Goal: Task Accomplishment & Management: Use online tool/utility

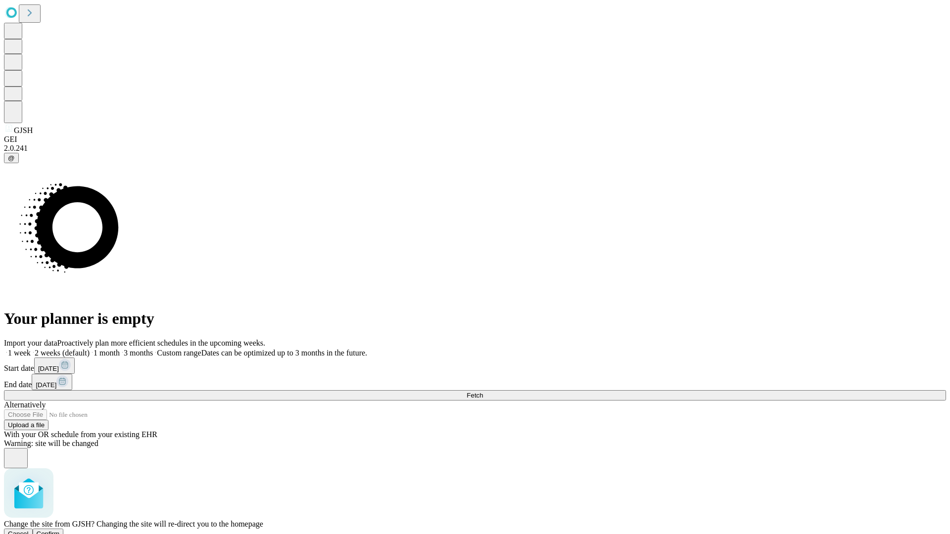
click at [60, 531] on span "Confirm" at bounding box center [48, 534] width 23 height 7
click at [120, 349] on label "1 month" at bounding box center [105, 353] width 30 height 8
click at [483, 392] on span "Fetch" at bounding box center [475, 395] width 16 height 7
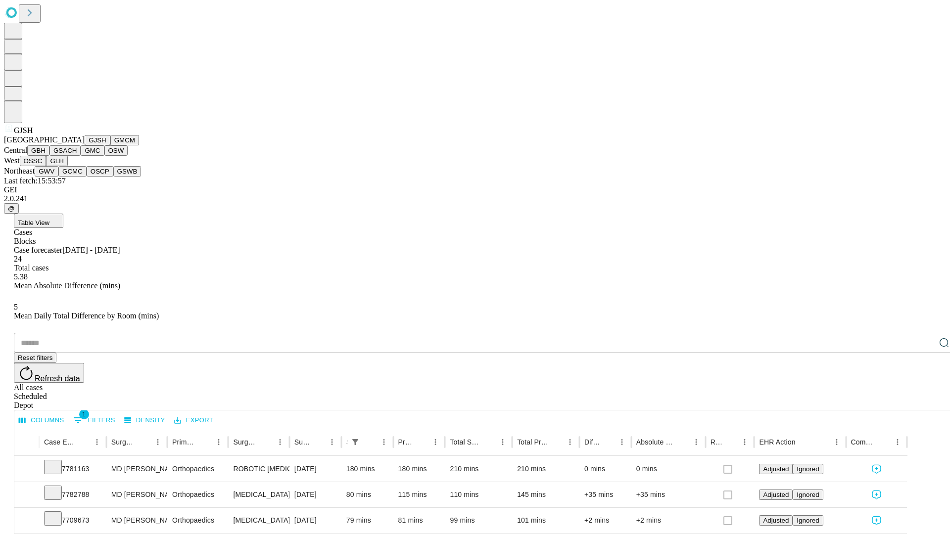
click at [110, 145] on button "GMCM" at bounding box center [124, 140] width 29 height 10
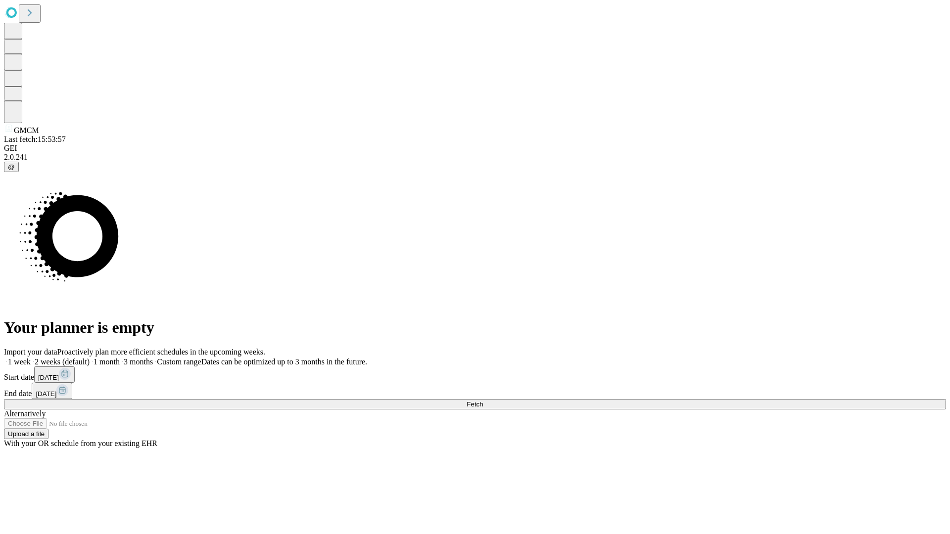
click at [120, 358] on label "1 month" at bounding box center [105, 362] width 30 height 8
click at [483, 401] on span "Fetch" at bounding box center [475, 404] width 16 height 7
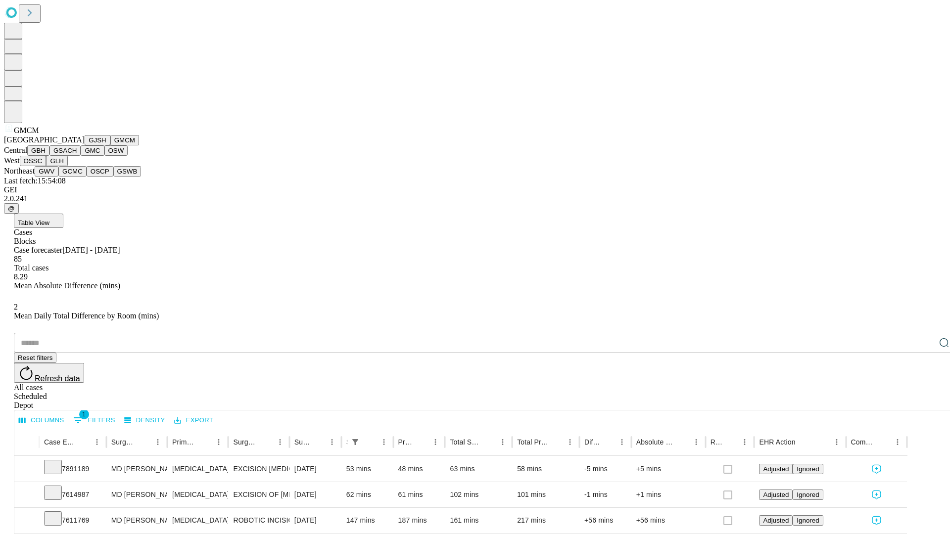
click at [49, 156] on button "GBH" at bounding box center [38, 150] width 22 height 10
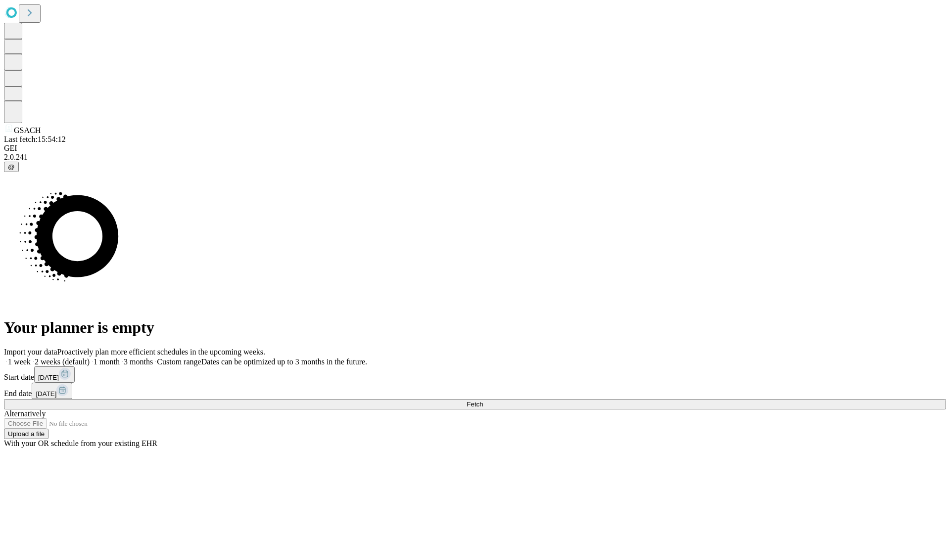
click at [120, 358] on label "1 month" at bounding box center [105, 362] width 30 height 8
click at [483, 401] on span "Fetch" at bounding box center [475, 404] width 16 height 7
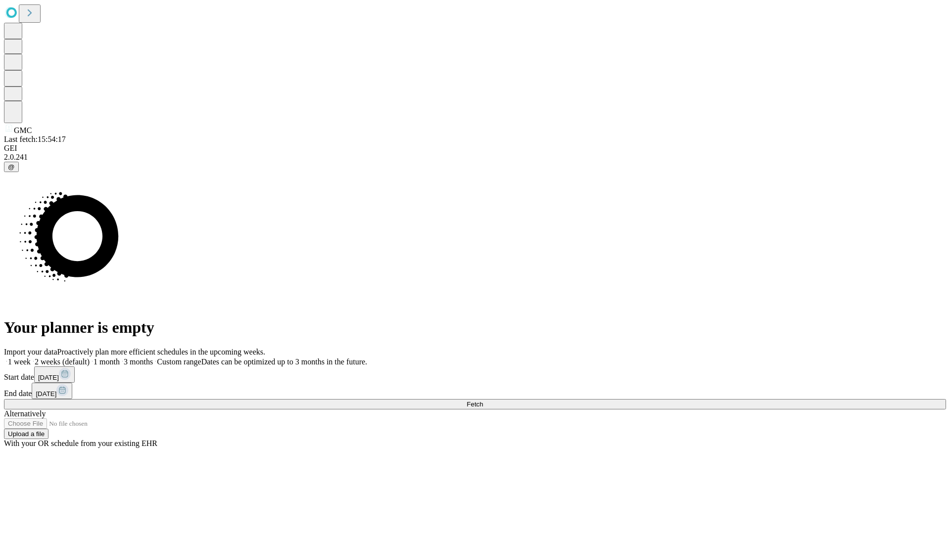
click at [483, 401] on span "Fetch" at bounding box center [475, 404] width 16 height 7
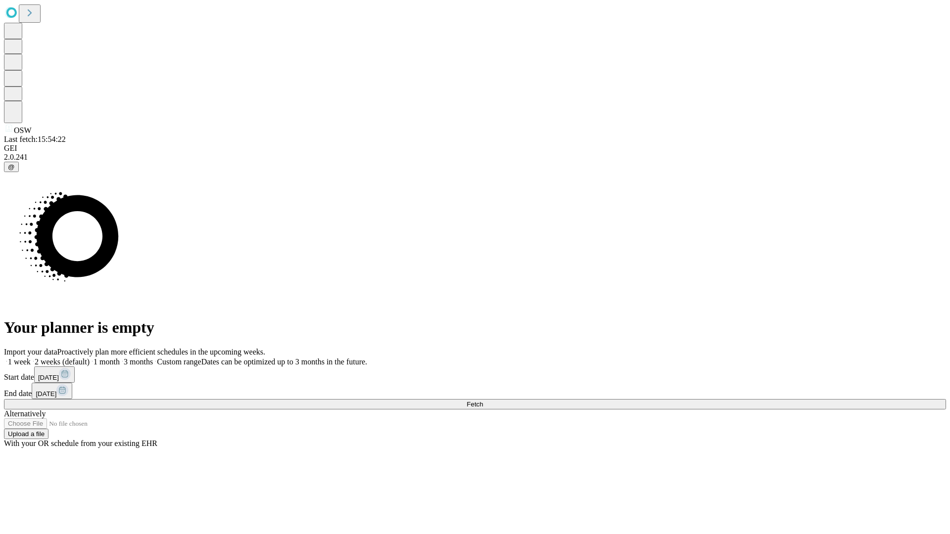
click at [483, 401] on span "Fetch" at bounding box center [475, 404] width 16 height 7
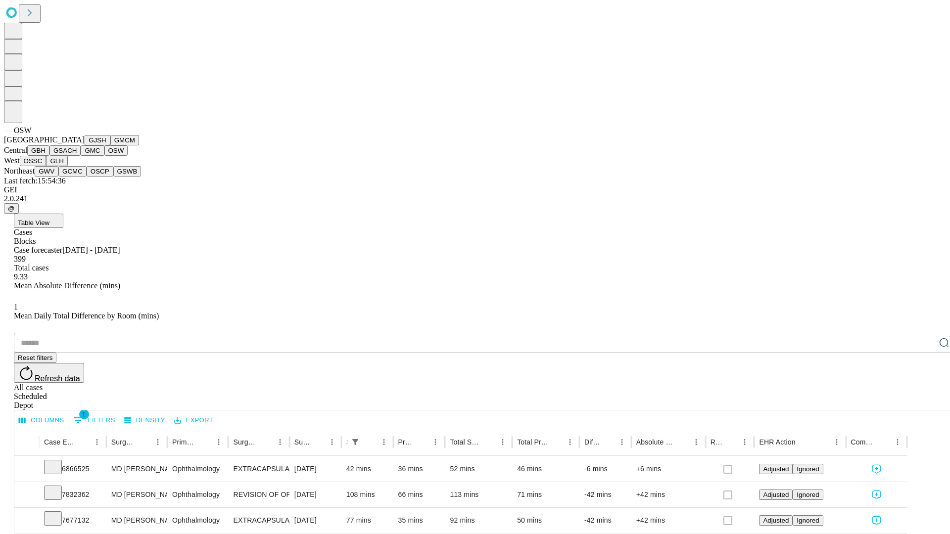
click at [47, 166] on button "OSSC" at bounding box center [33, 161] width 27 height 10
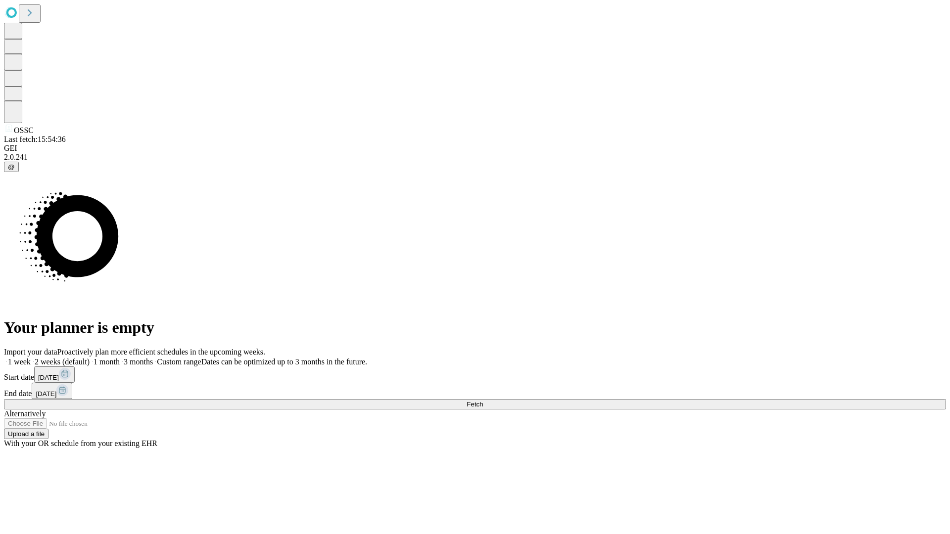
click at [483, 401] on span "Fetch" at bounding box center [475, 404] width 16 height 7
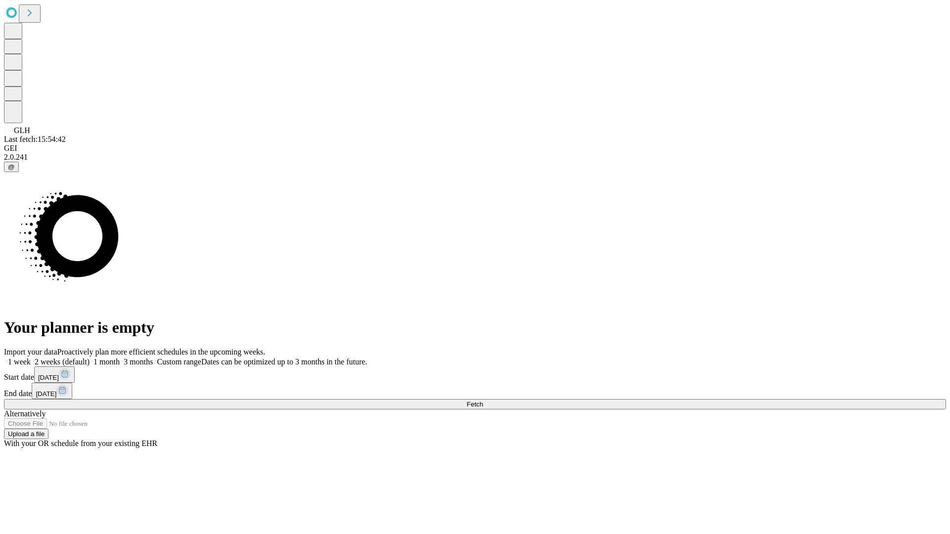
click at [483, 401] on span "Fetch" at bounding box center [475, 404] width 16 height 7
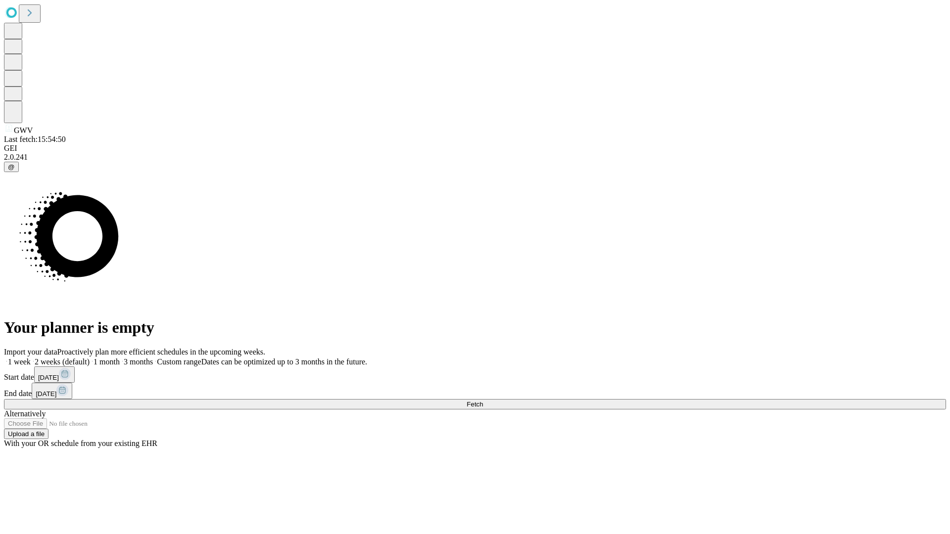
click at [120, 358] on label "1 month" at bounding box center [105, 362] width 30 height 8
click at [483, 401] on span "Fetch" at bounding box center [475, 404] width 16 height 7
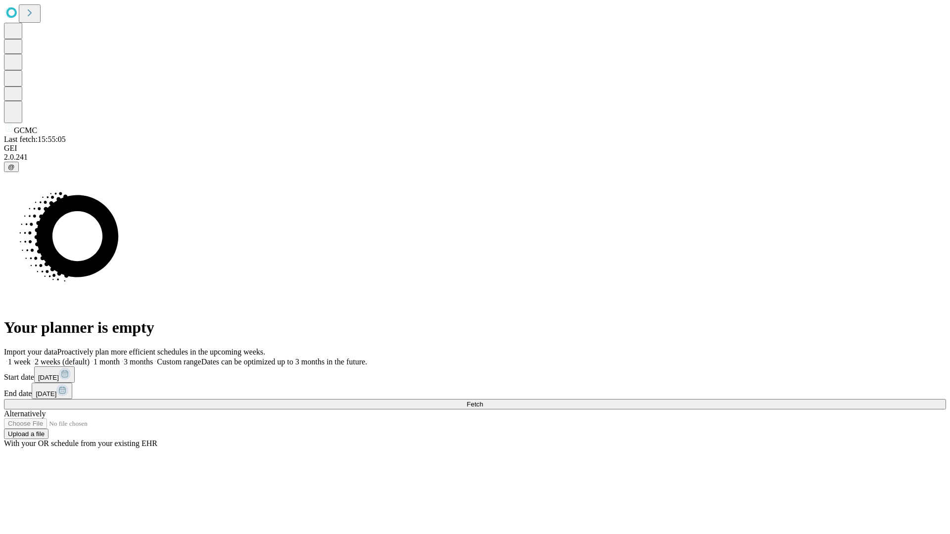
click at [120, 358] on label "1 month" at bounding box center [105, 362] width 30 height 8
click at [483, 401] on span "Fetch" at bounding box center [475, 404] width 16 height 7
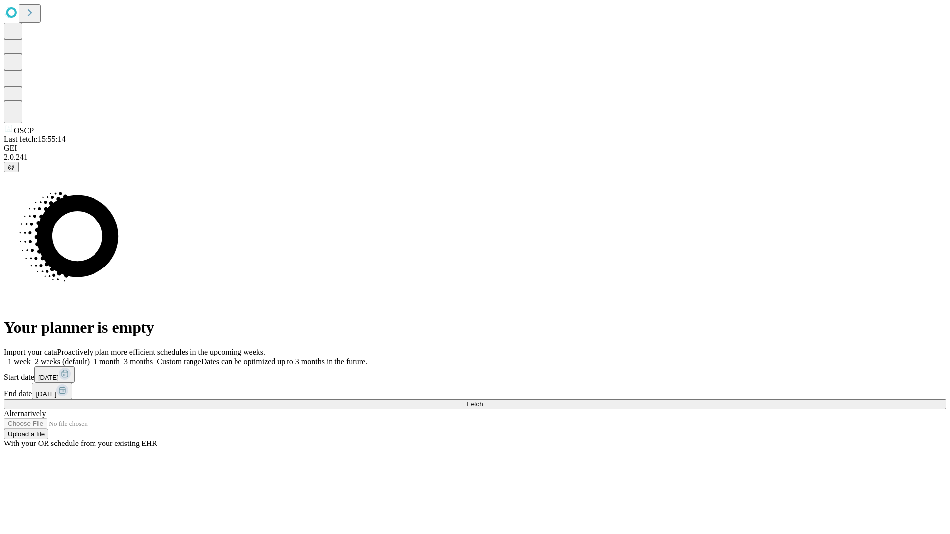
click at [120, 358] on label "1 month" at bounding box center [105, 362] width 30 height 8
click at [483, 401] on span "Fetch" at bounding box center [475, 404] width 16 height 7
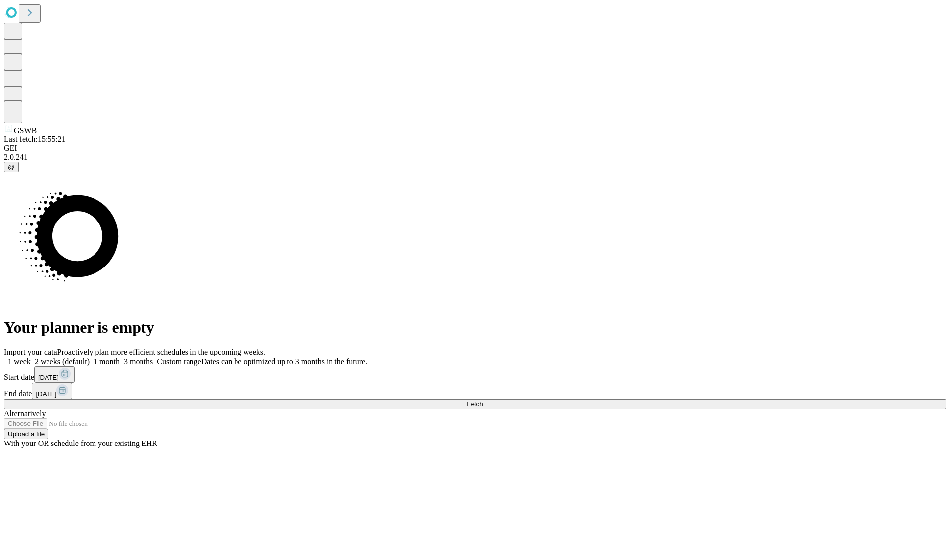
click at [120, 358] on label "1 month" at bounding box center [105, 362] width 30 height 8
click at [483, 401] on span "Fetch" at bounding box center [475, 404] width 16 height 7
